Goal: Transaction & Acquisition: Download file/media

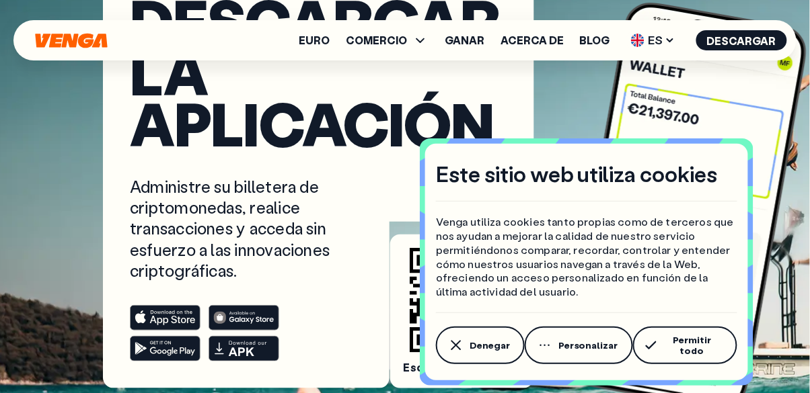
scroll to position [97, 0]
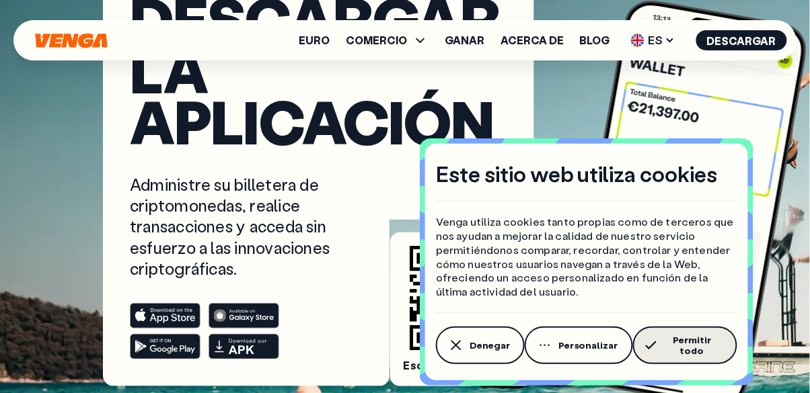
click at [689, 350] on font "Permitir todo" at bounding box center [692, 346] width 38 height 24
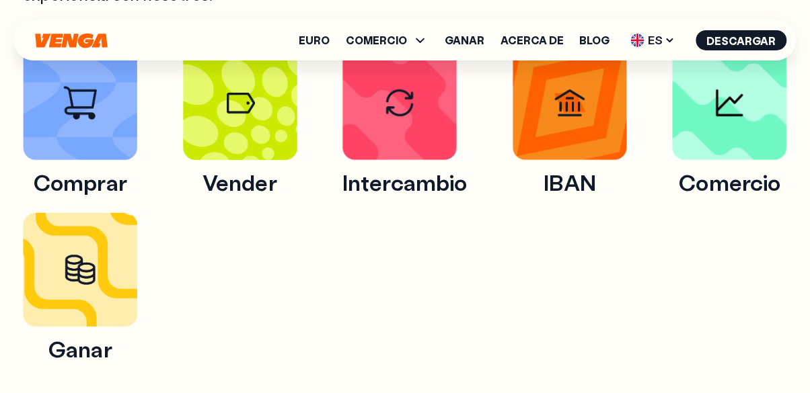
scroll to position [793, 0]
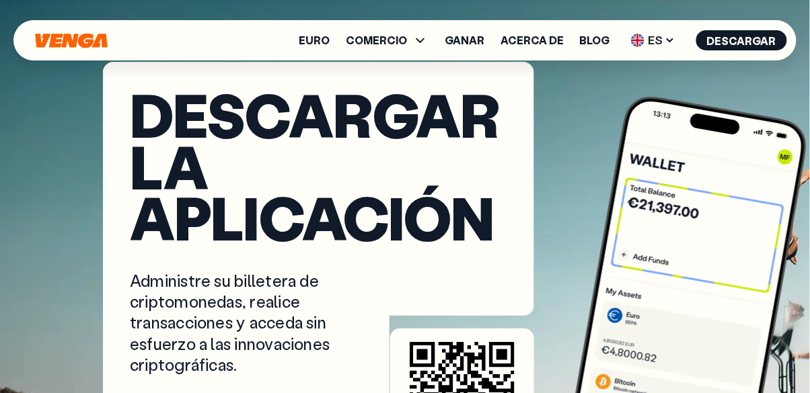
scroll to position [1, 0]
click at [663, 40] on font "ES" at bounding box center [655, 40] width 15 height 16
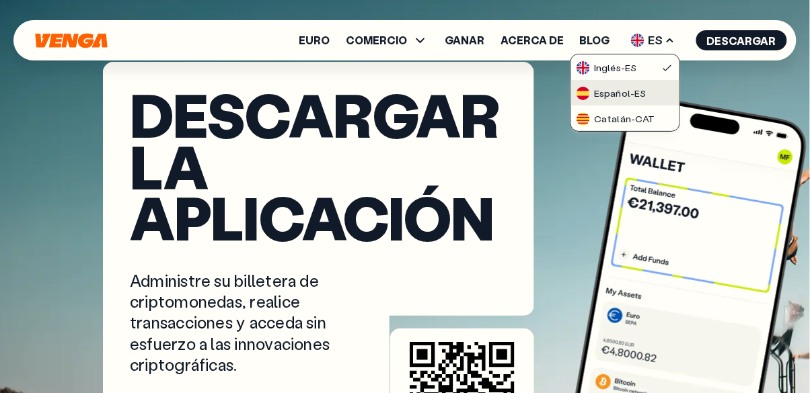
click at [645, 97] on font "ES" at bounding box center [640, 93] width 11 height 13
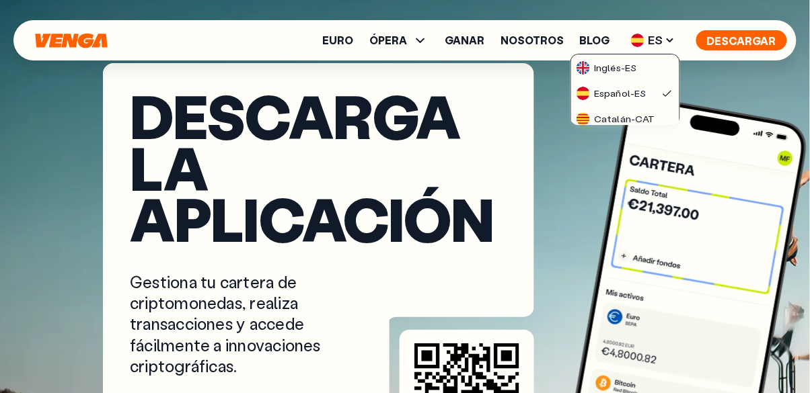
click at [754, 47] on font "Descargar" at bounding box center [741, 41] width 69 height 14
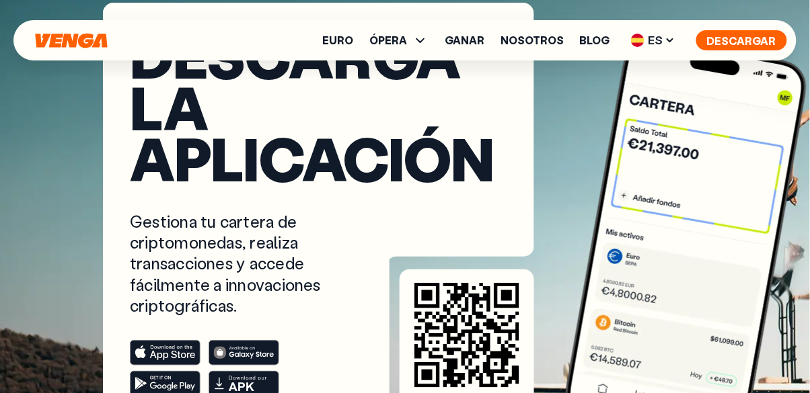
scroll to position [60, 0]
